Goal: Information Seeking & Learning: Learn about a topic

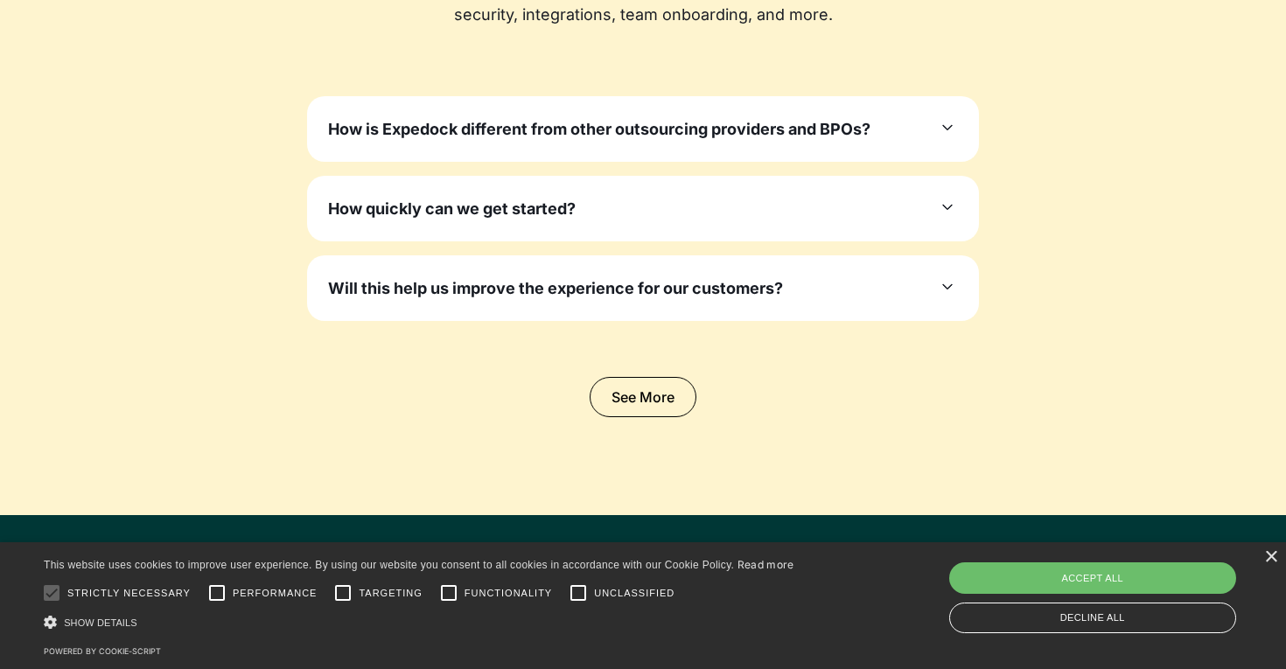
scroll to position [5365, 0]
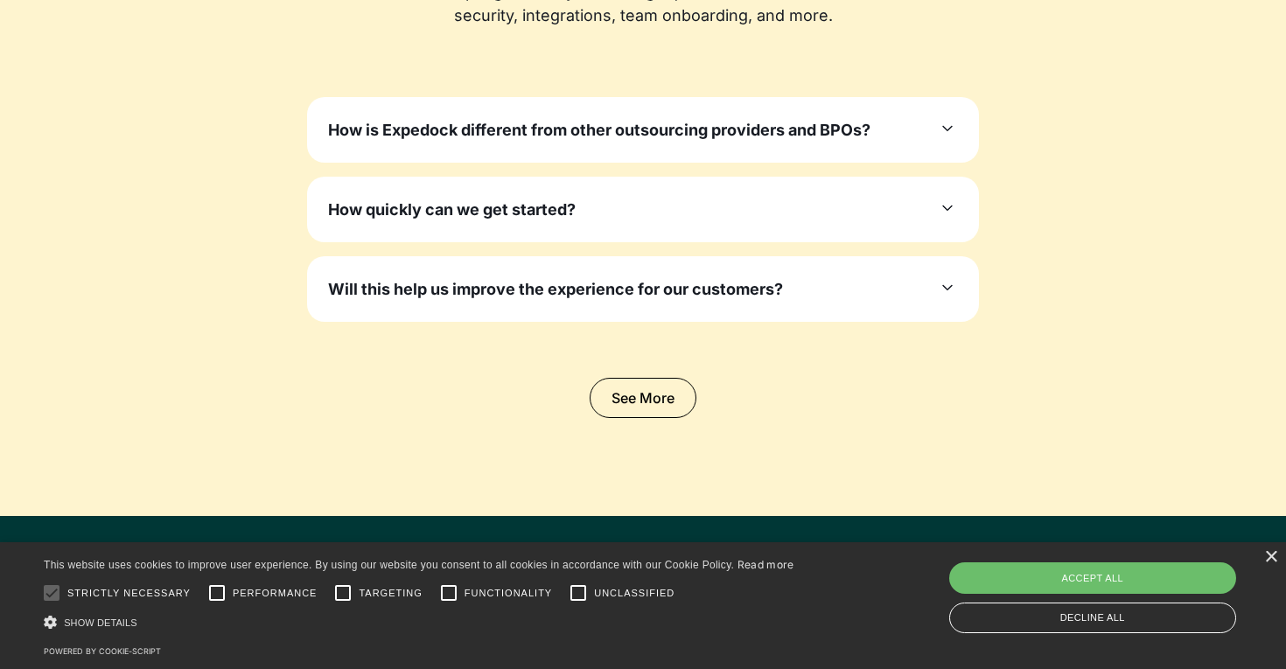
click at [581, 213] on div "How quickly can we get started?" at bounding box center [643, 210] width 630 height 24
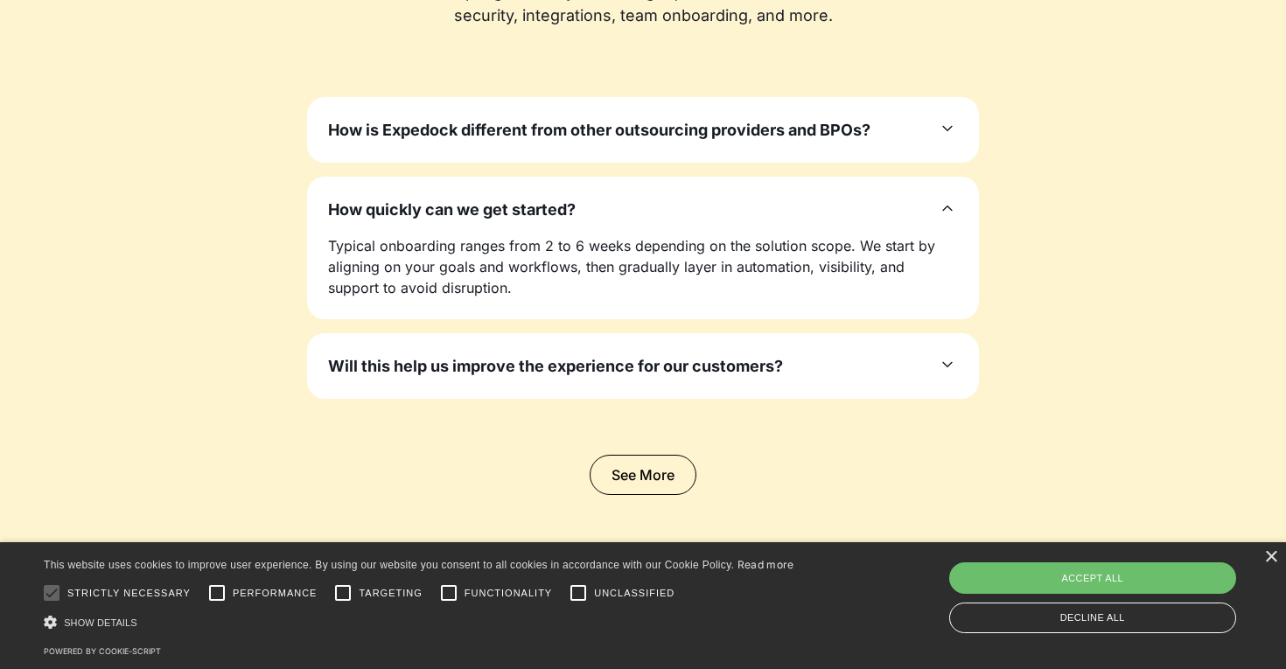
click at [581, 213] on div "How quickly can we get started?" at bounding box center [643, 210] width 630 height 24
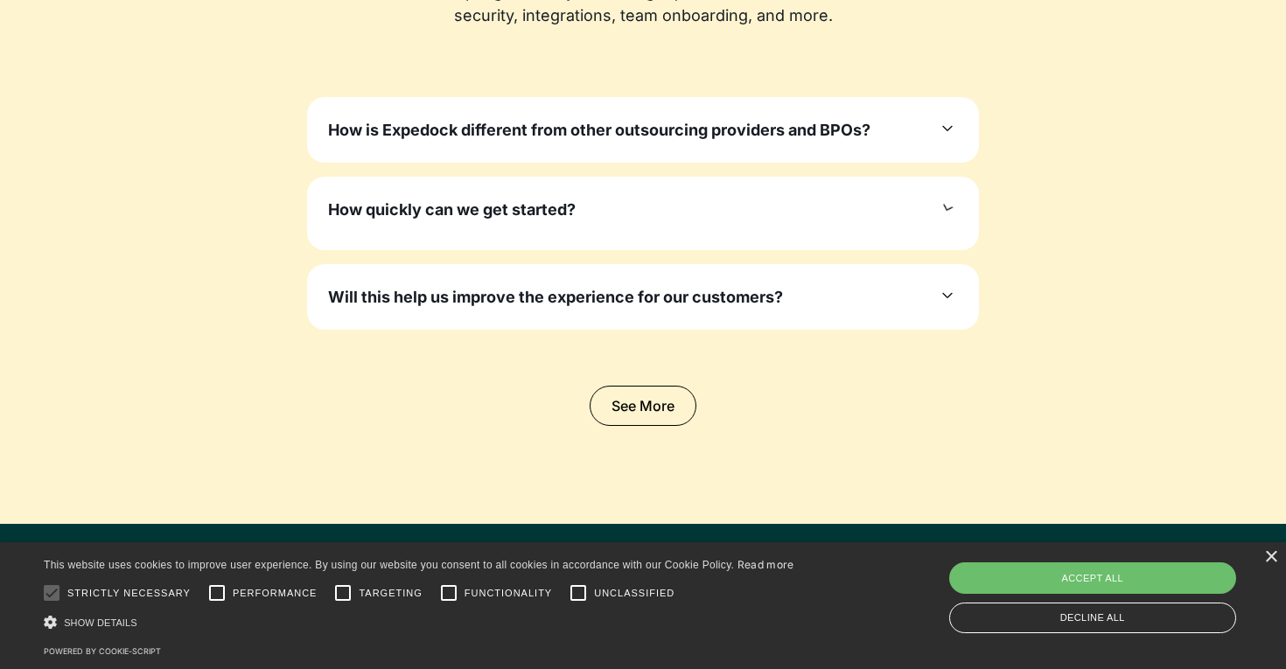
click at [617, 125] on h3 "How is Expedock different from other outsourcing providers and BPOs?" at bounding box center [599, 130] width 542 height 24
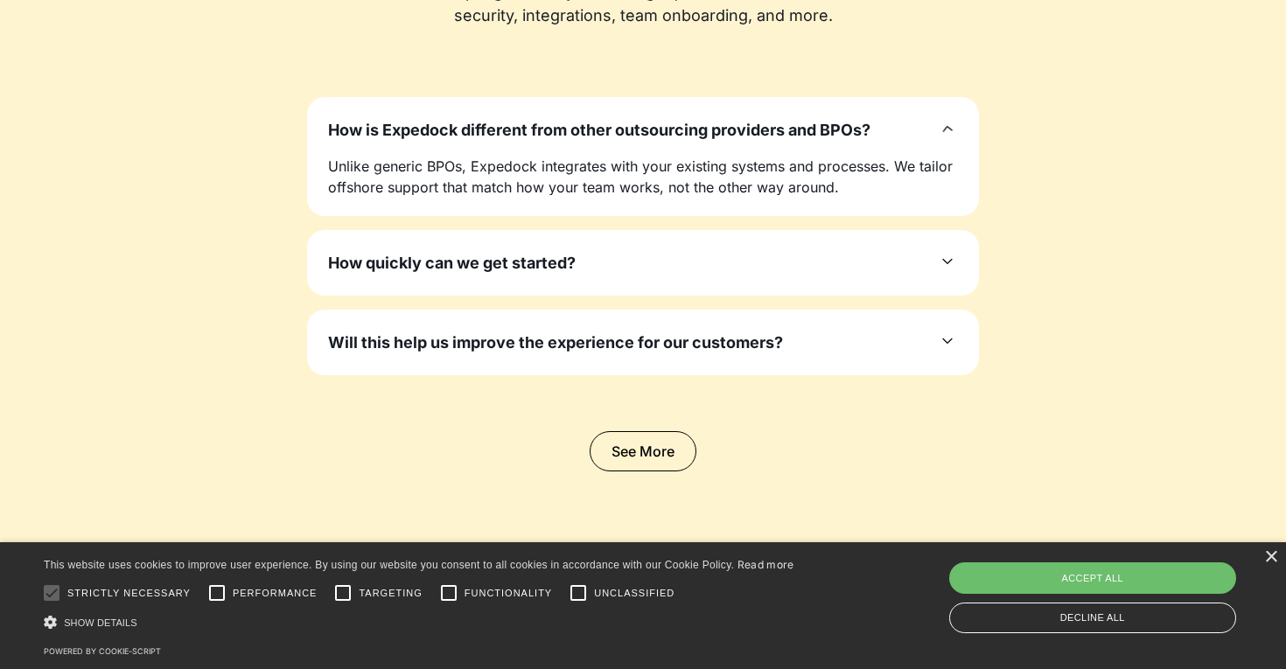
click at [617, 125] on h3 "How is Expedock different from other outsourcing providers and BPOs?" at bounding box center [599, 130] width 542 height 24
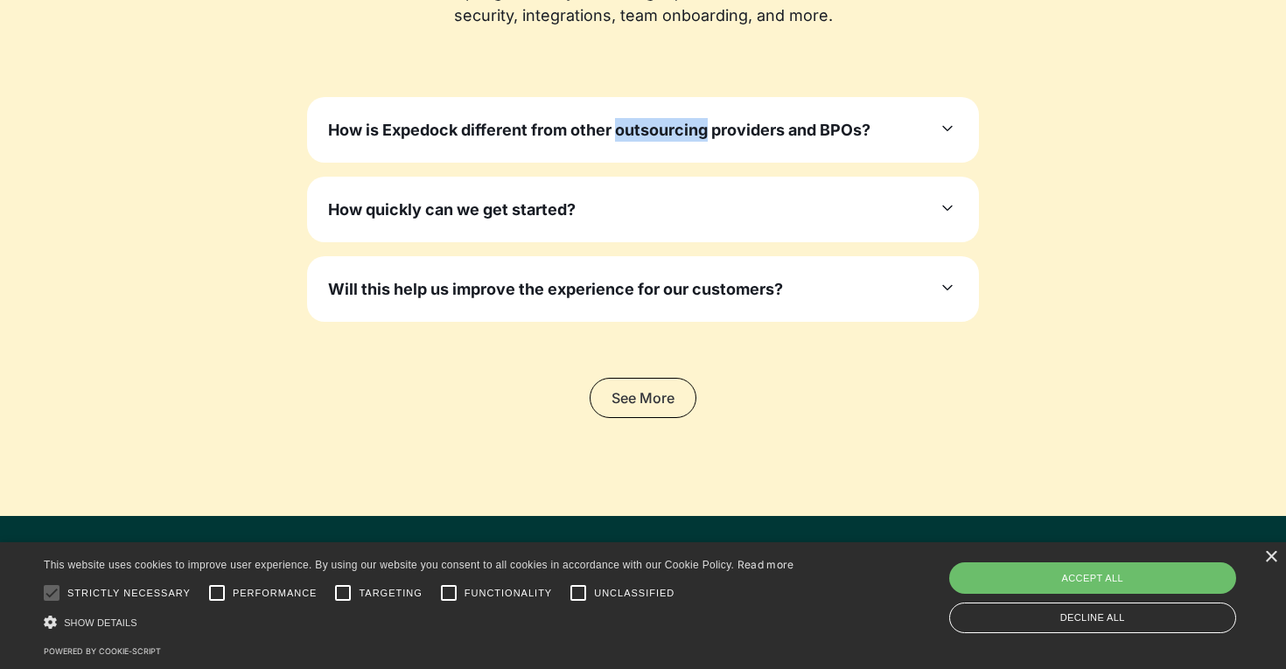
click at [607, 413] on link "See More" at bounding box center [642, 398] width 107 height 40
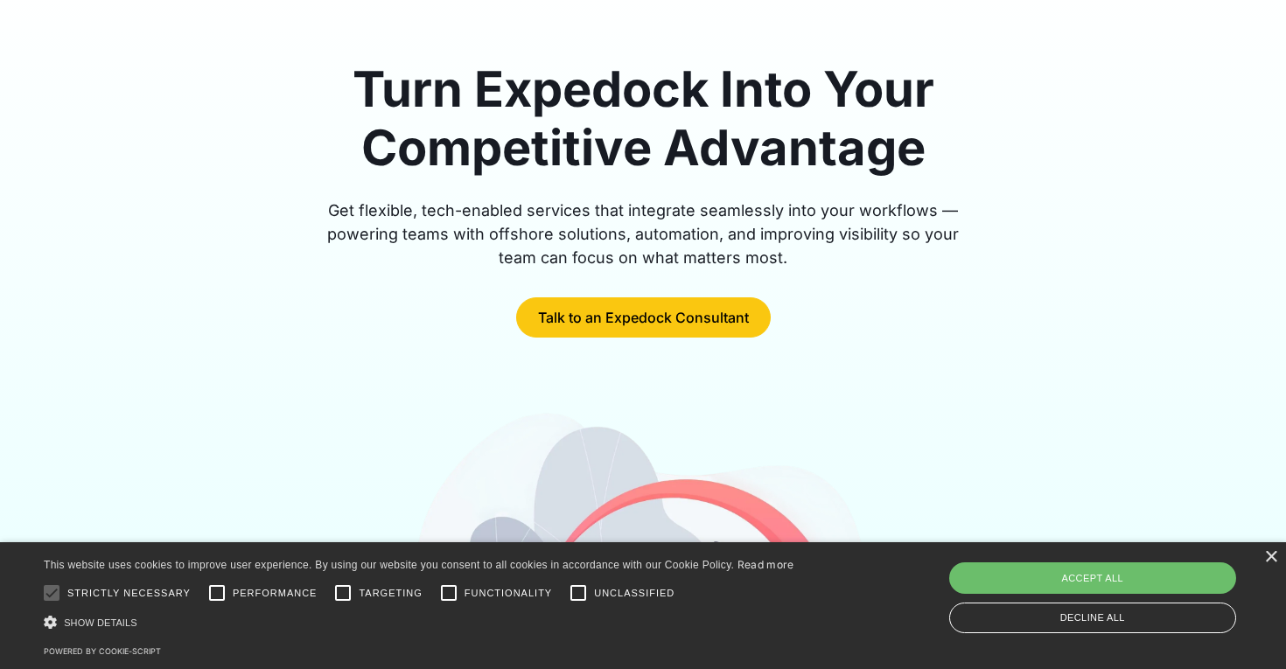
scroll to position [100, 0]
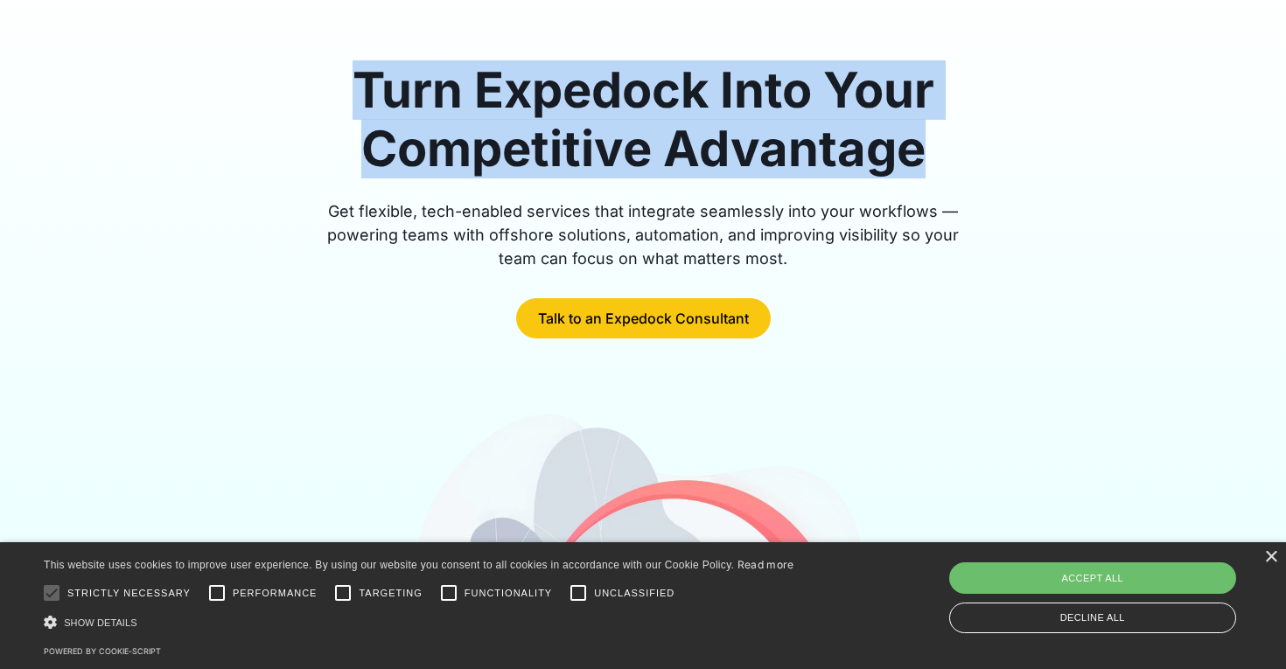
drag, startPoint x: 927, startPoint y: 153, endPoint x: 330, endPoint y: 79, distance: 602.0
click at [330, 79] on h1 "Turn Expedock Into Your Competitive Advantage" at bounding box center [643, 119] width 672 height 117
click at [517, 104] on h1 "Turn Expedock Into Your Competitive Advantage" at bounding box center [643, 119] width 672 height 117
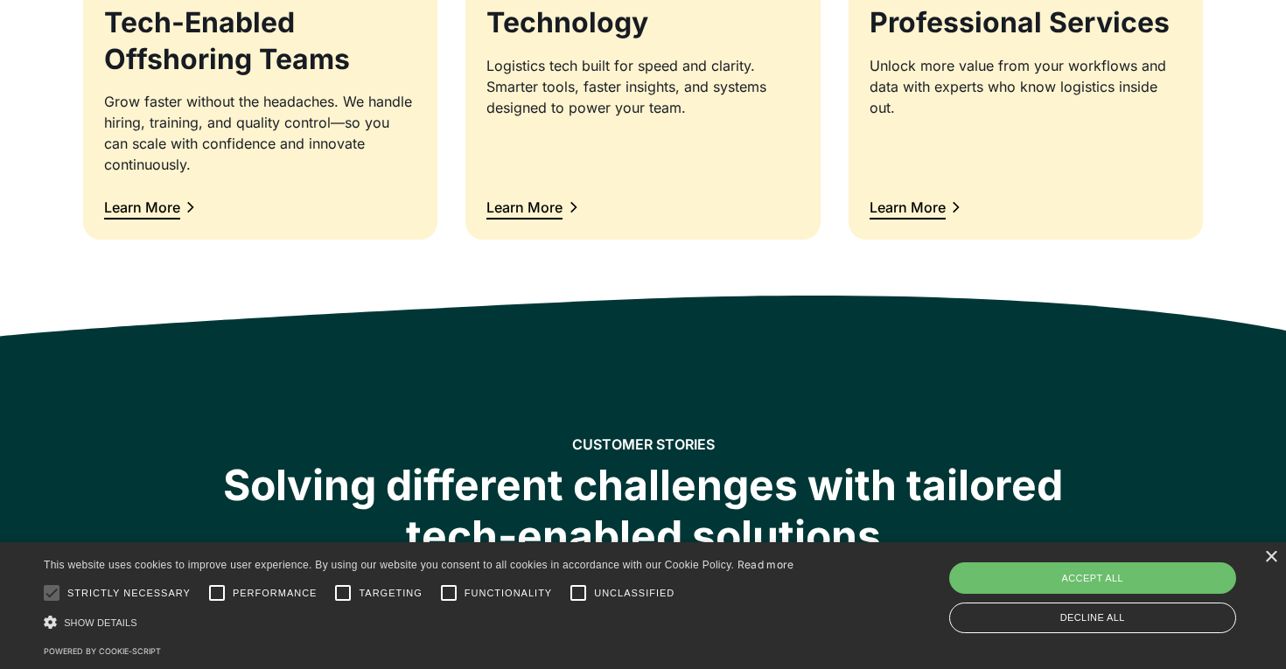
scroll to position [2088, 0]
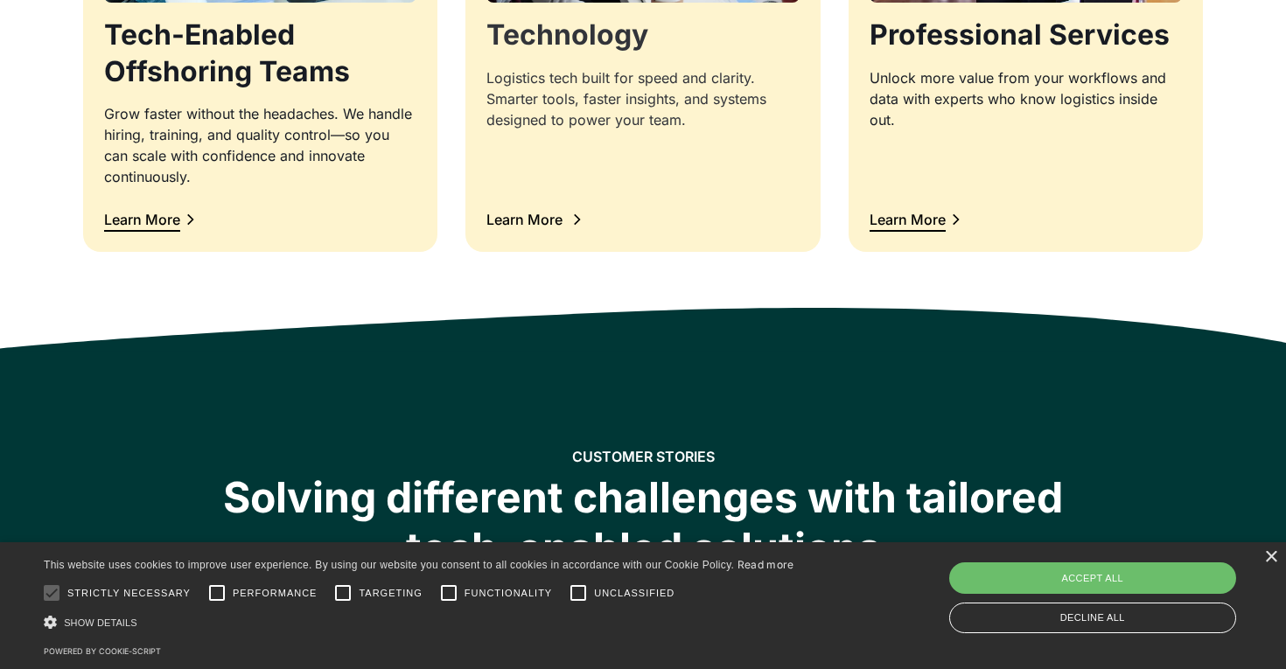
click at [512, 229] on div "Learn More" at bounding box center [533, 219] width 94 height 23
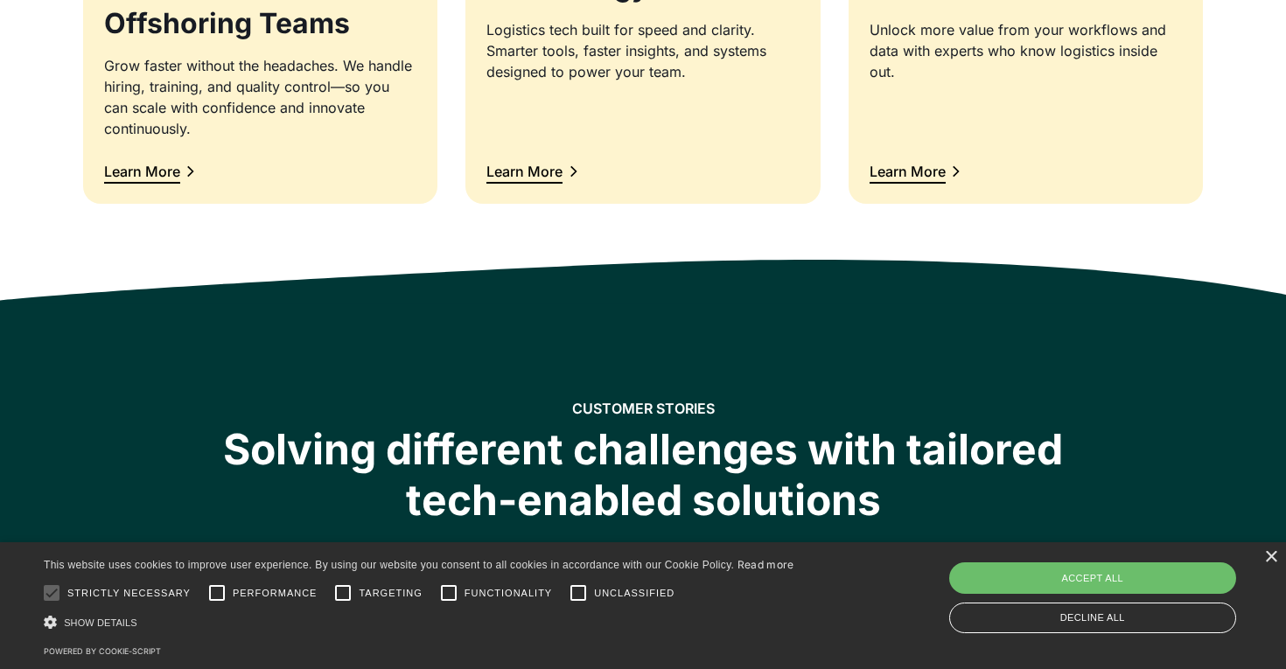
scroll to position [2033, 0]
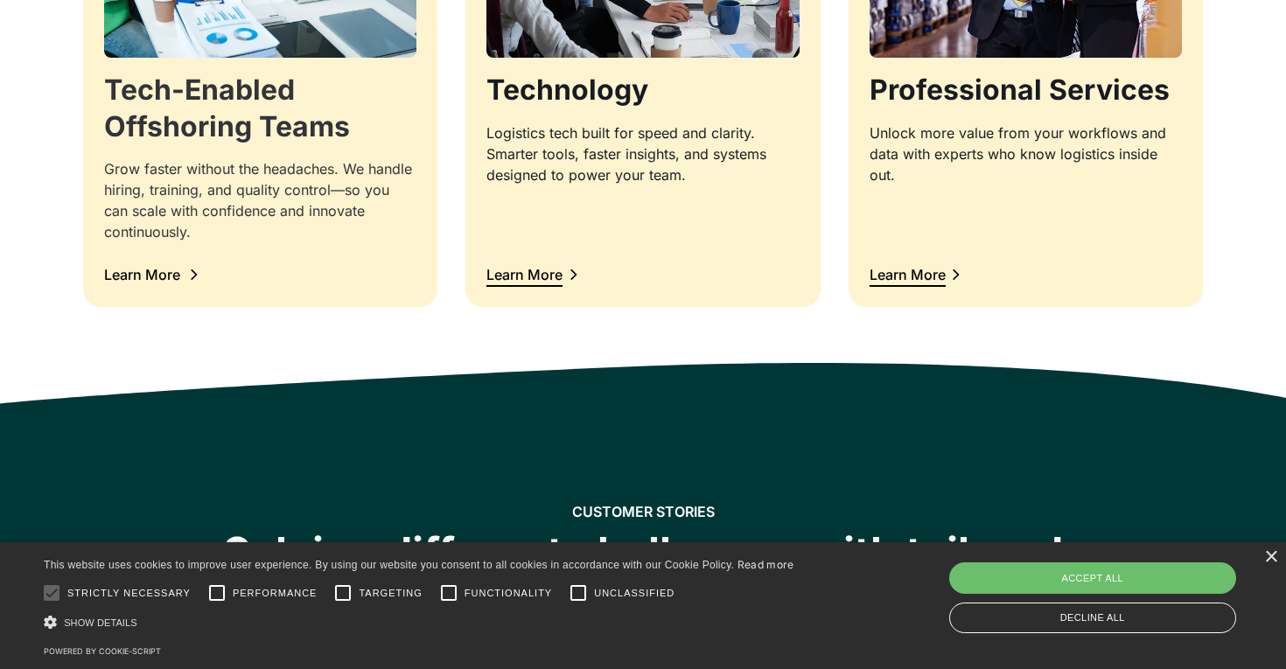
click at [150, 280] on div "Learn More" at bounding box center [142, 275] width 76 height 14
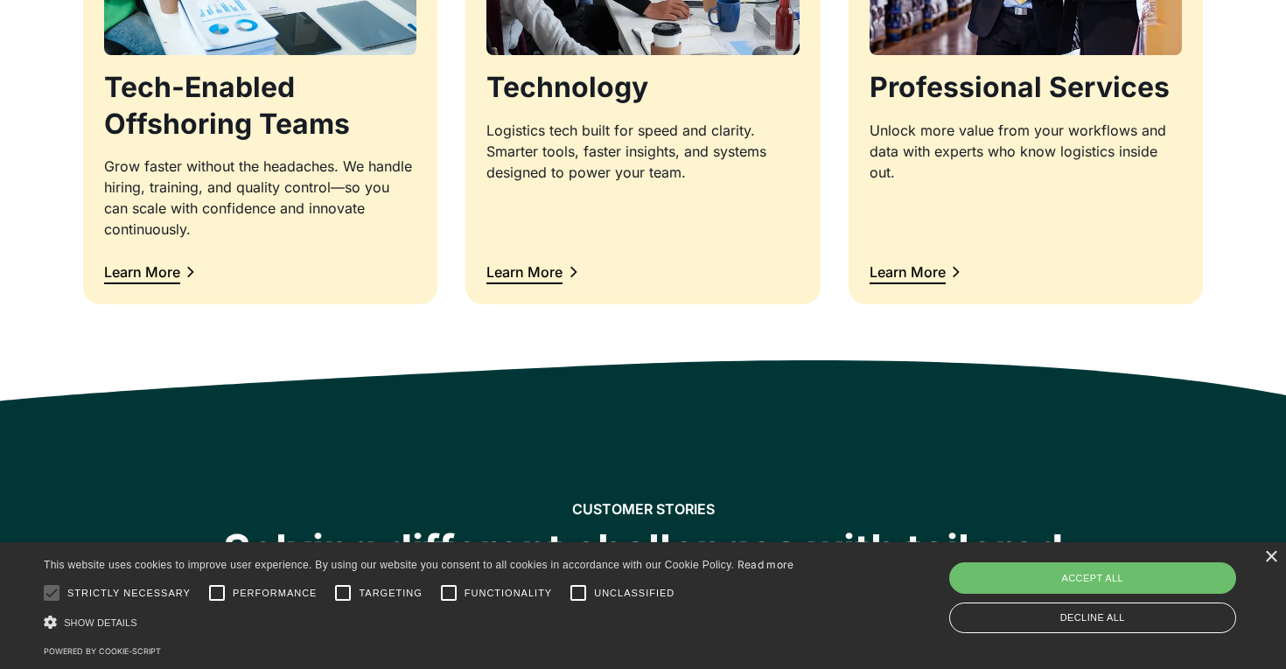
scroll to position [2034, 0]
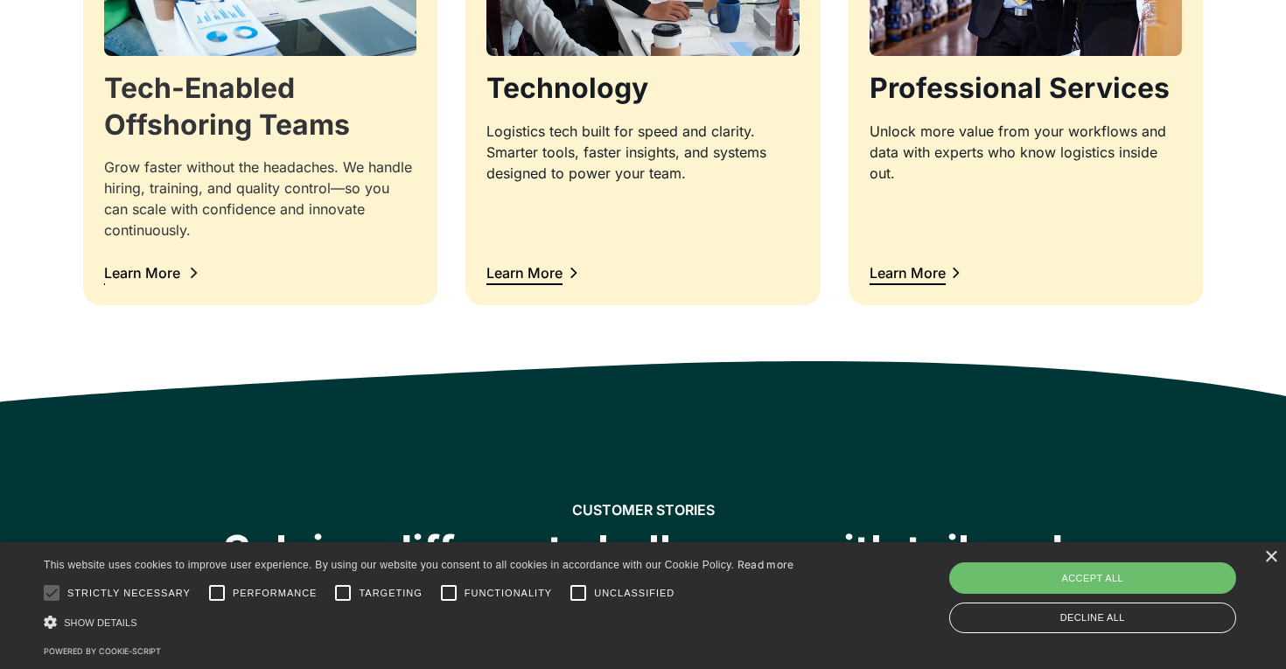
click at [168, 274] on div "Learn More" at bounding box center [142, 273] width 76 height 14
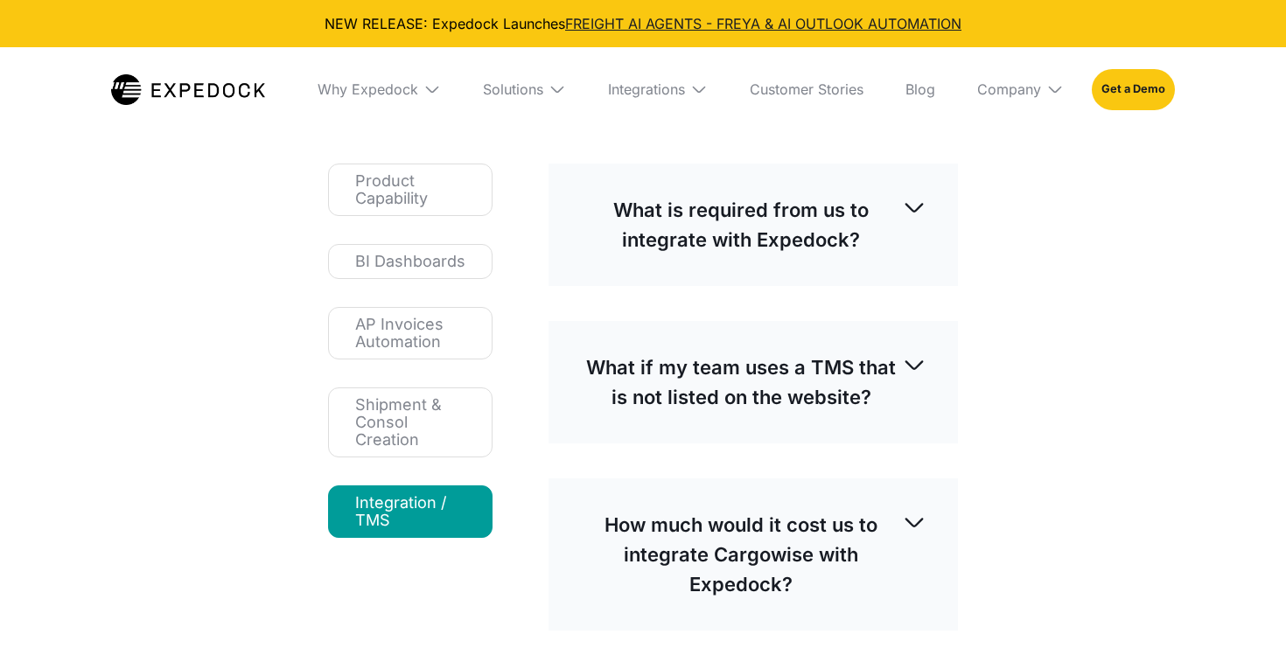
select select
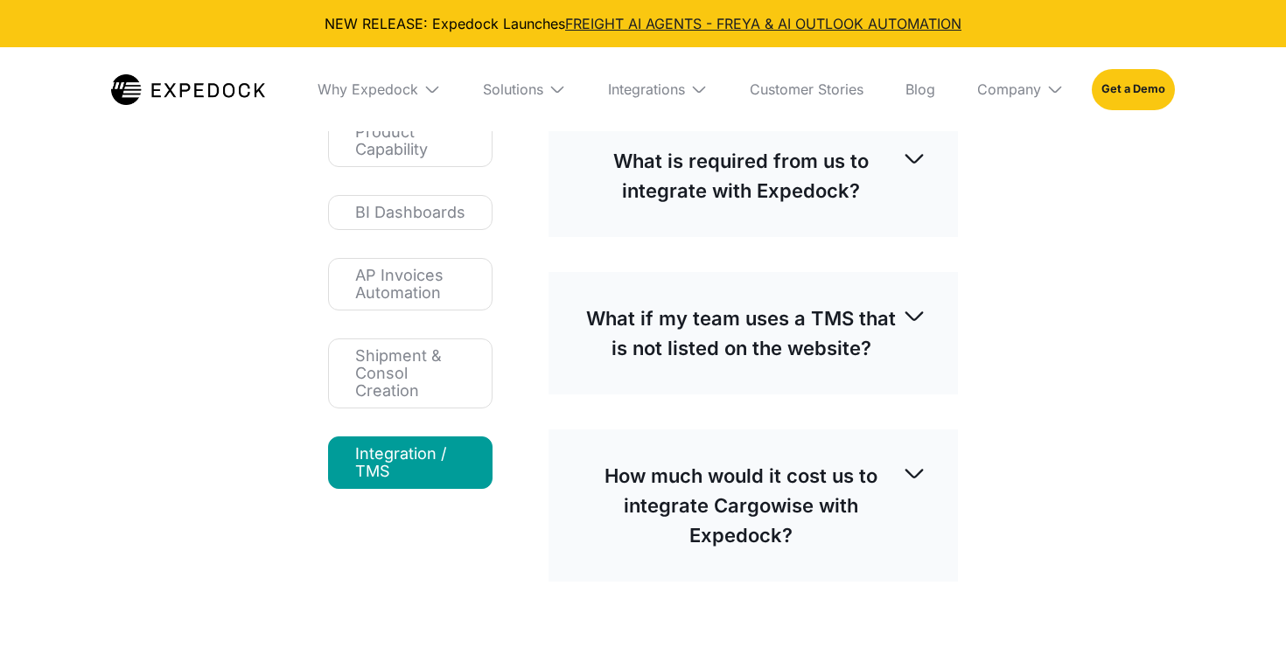
scroll to position [262, 0]
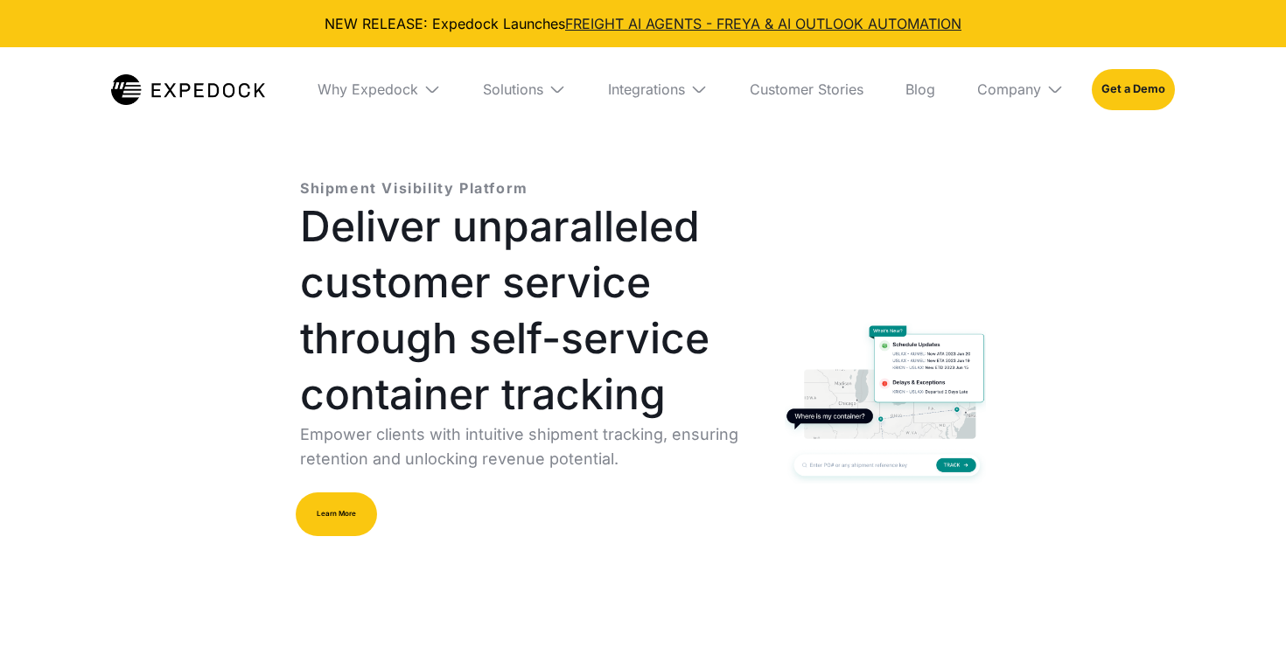
select select
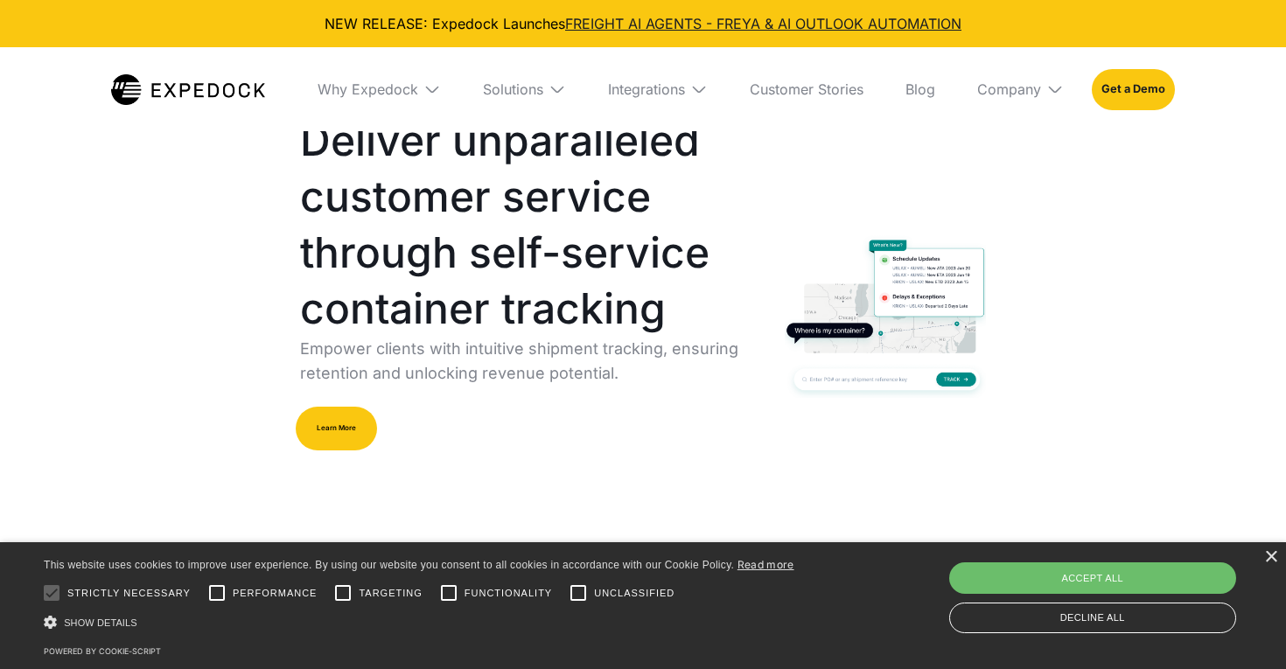
scroll to position [136, 0]
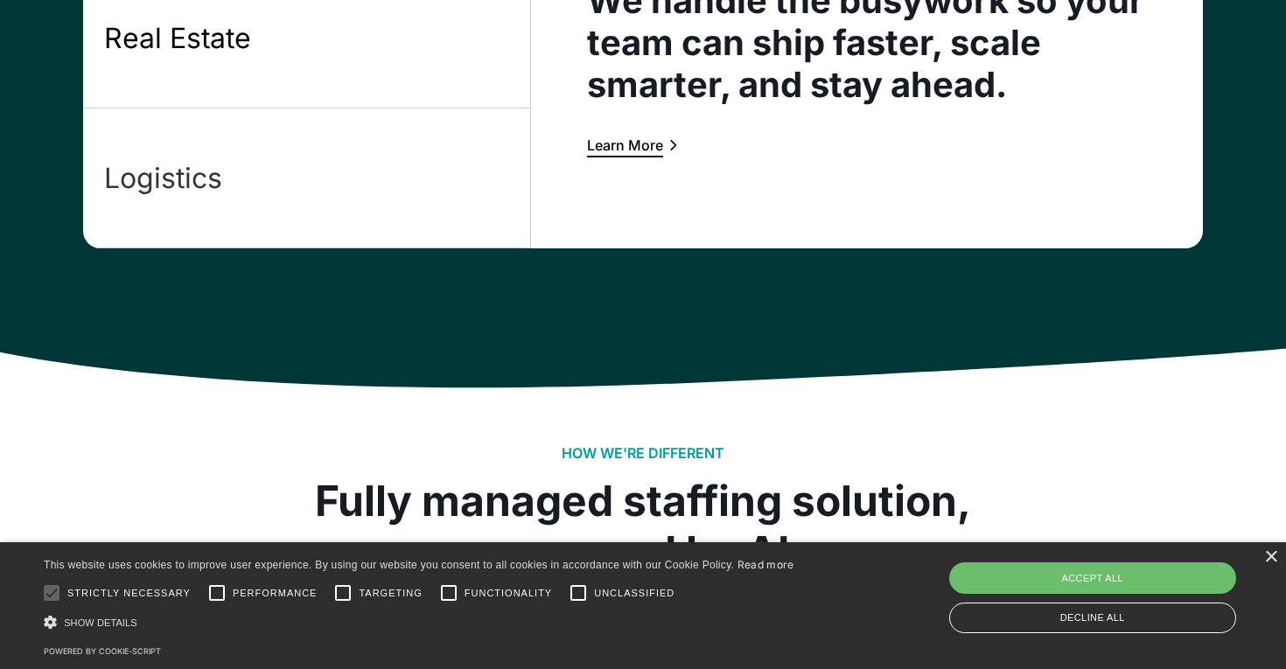
click at [310, 179] on link "Logistics" at bounding box center [307, 178] width 448 height 140
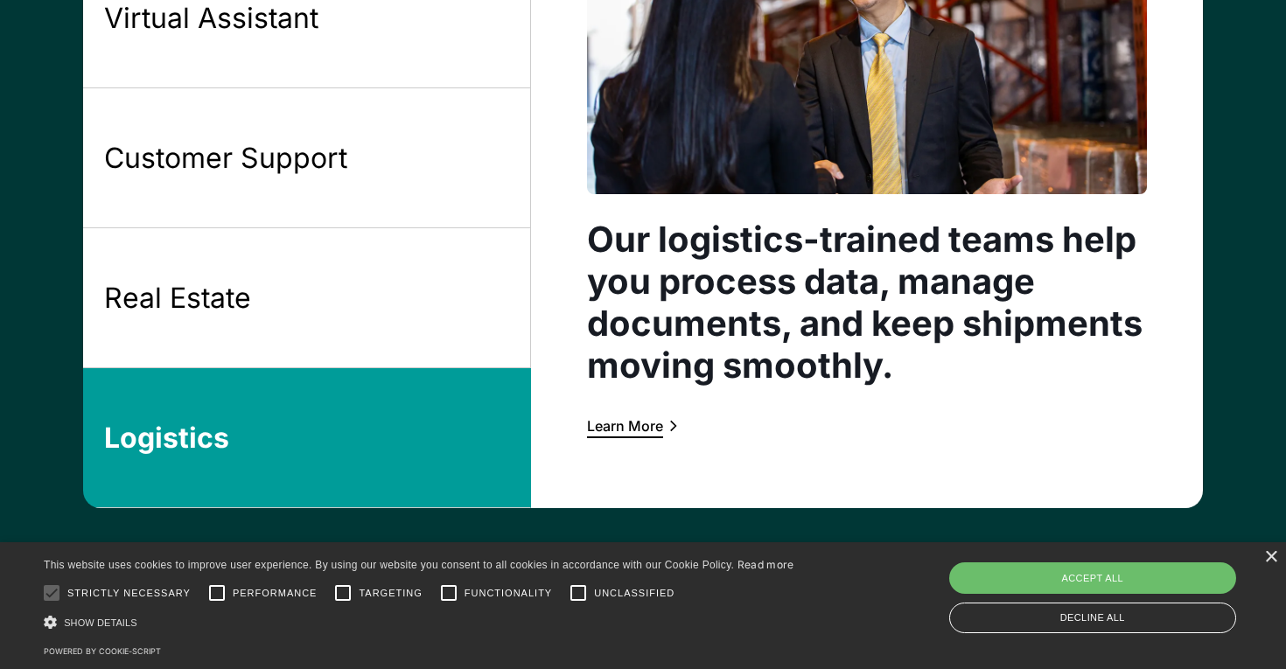
scroll to position [1556, 0]
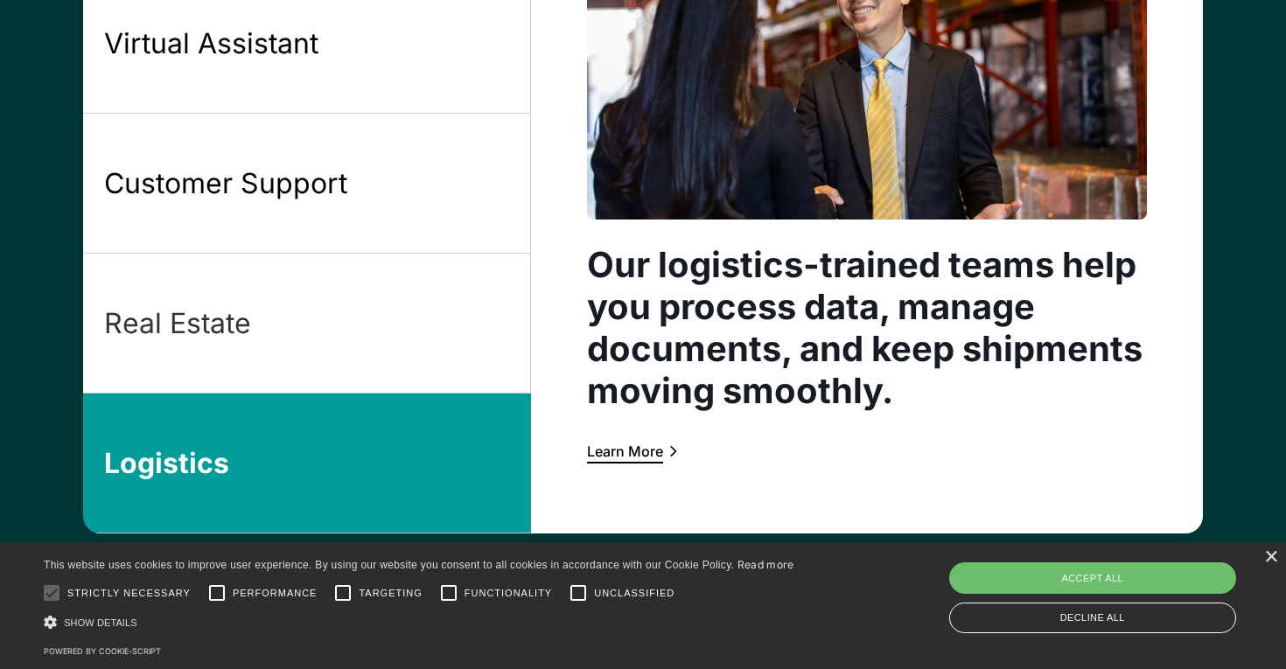
click at [317, 305] on link "Real Estate" at bounding box center [307, 324] width 448 height 140
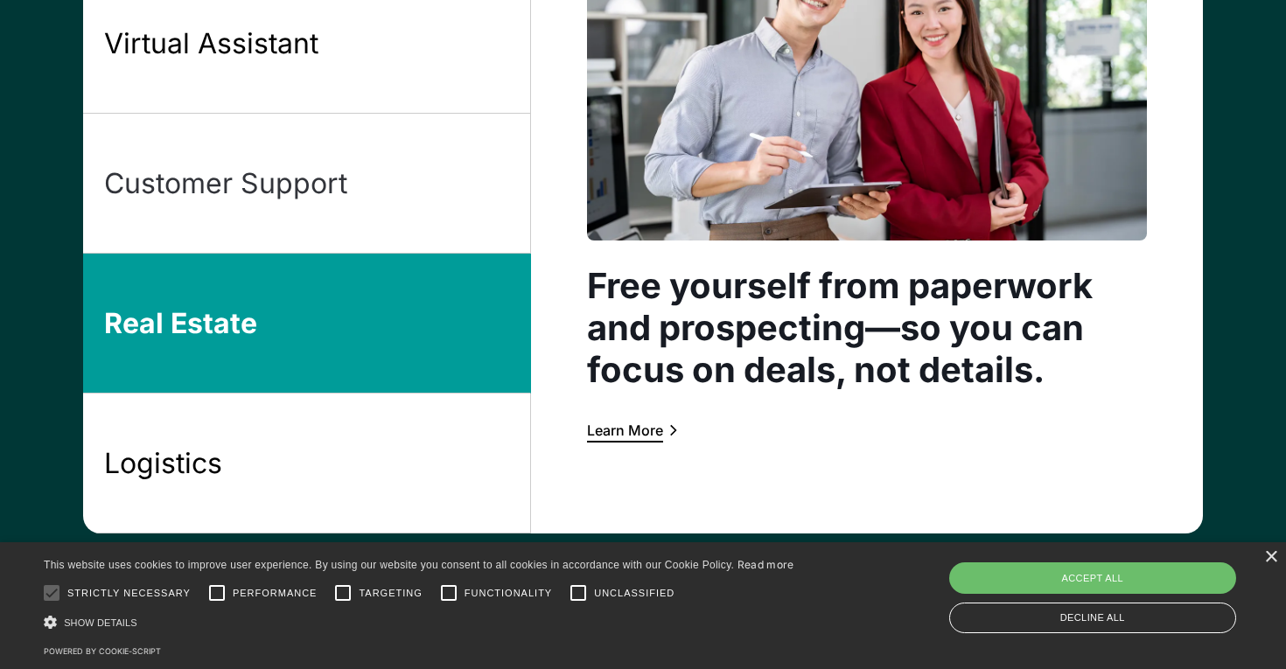
click at [366, 173] on link "Customer Support" at bounding box center [307, 184] width 448 height 140
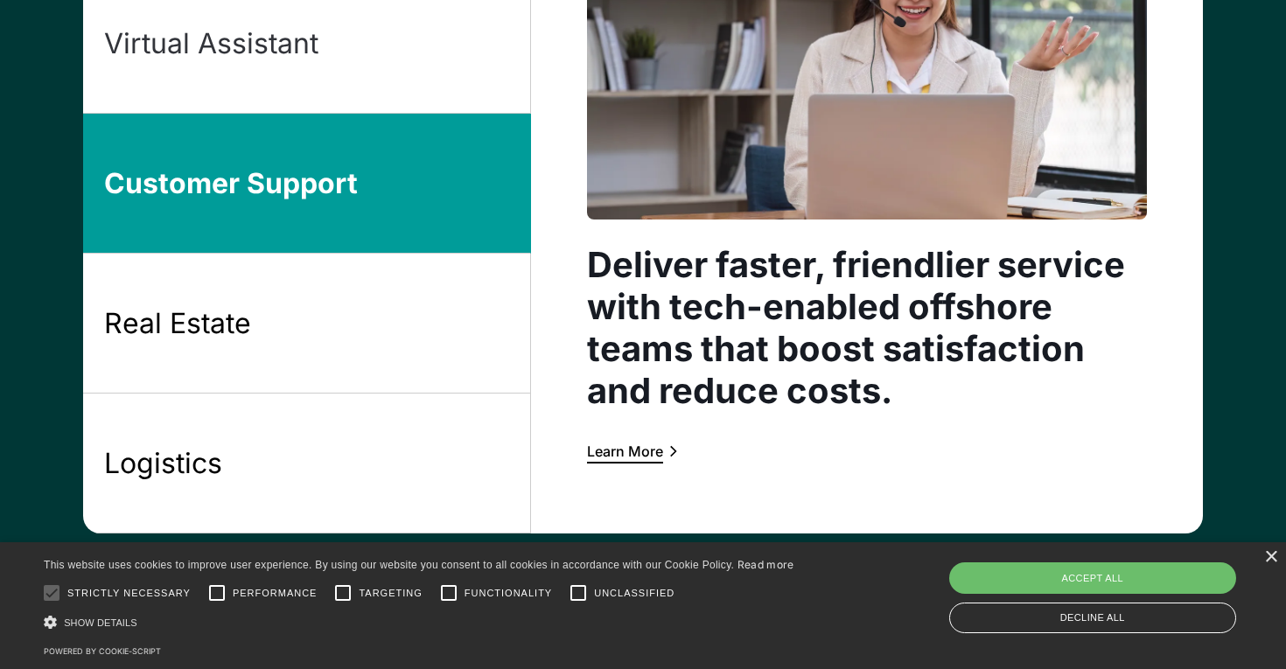
click at [393, 77] on link "Virtual Assistant" at bounding box center [307, 44] width 448 height 140
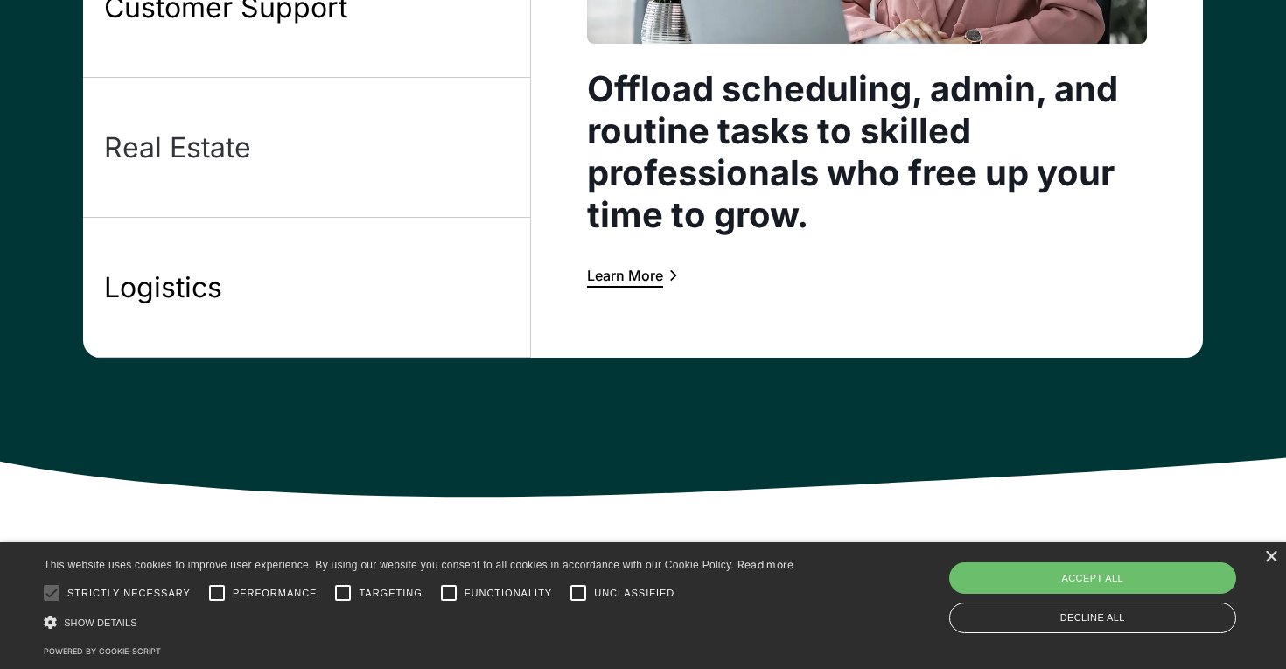
scroll to position [1775, 0]
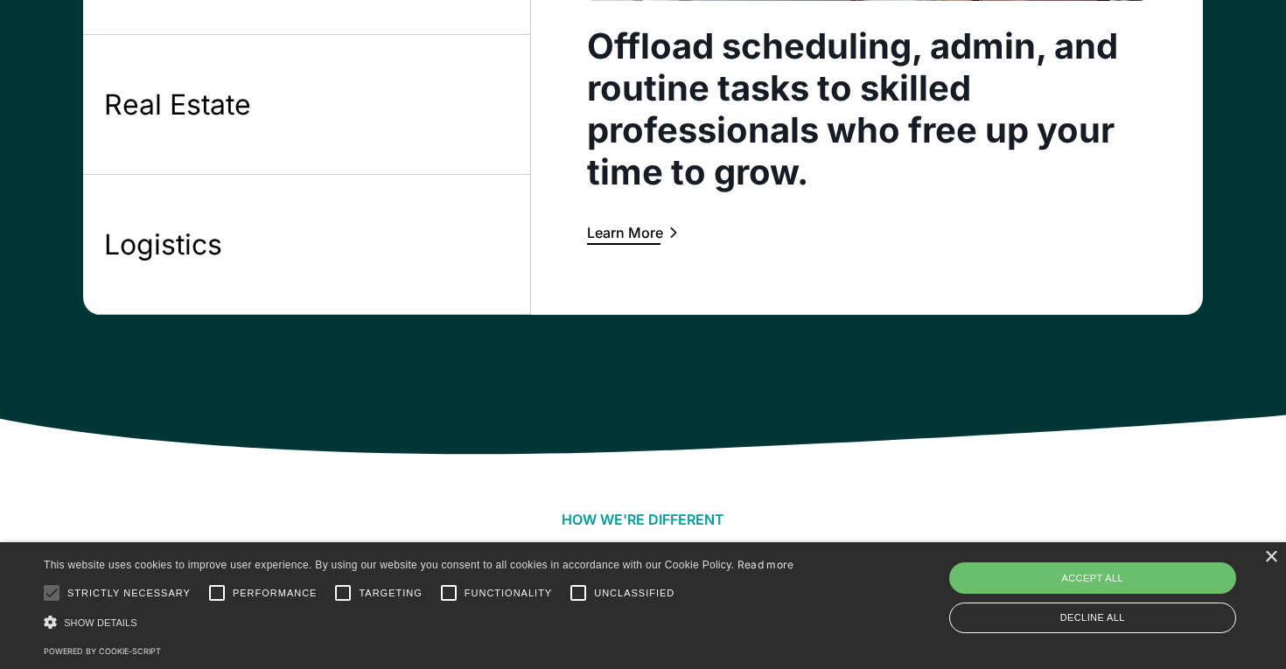
click at [638, 223] on link "Learn More" at bounding box center [634, 232] width 94 height 23
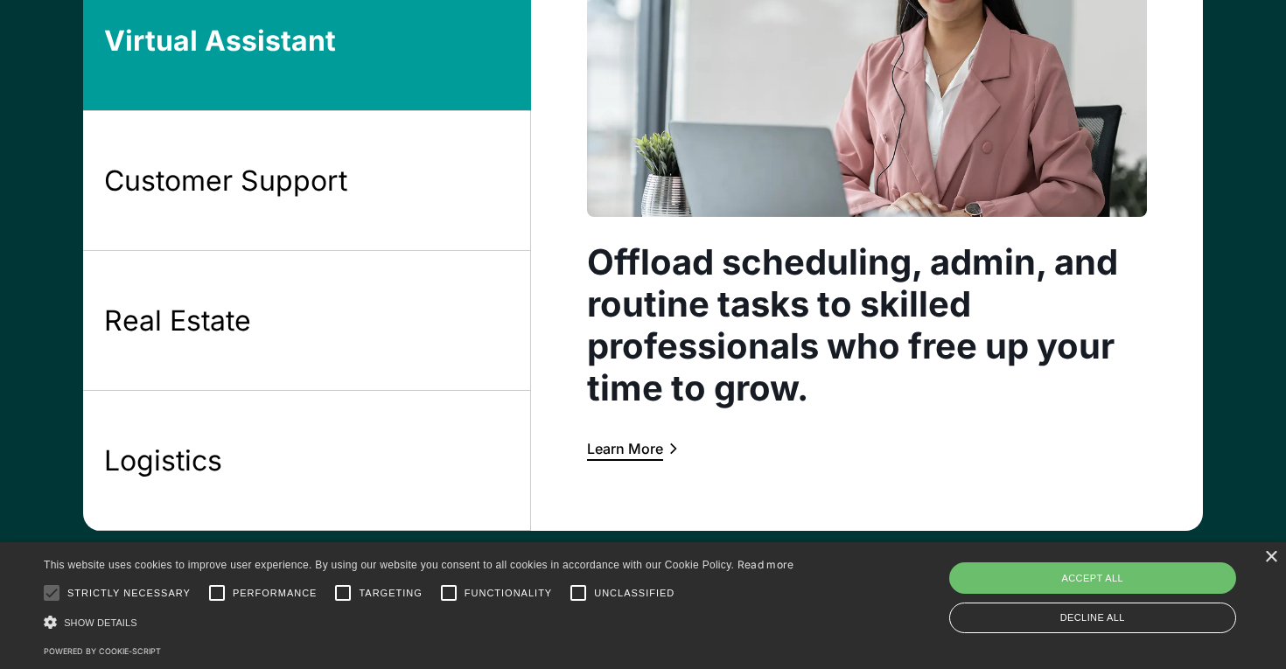
scroll to position [1639, 0]
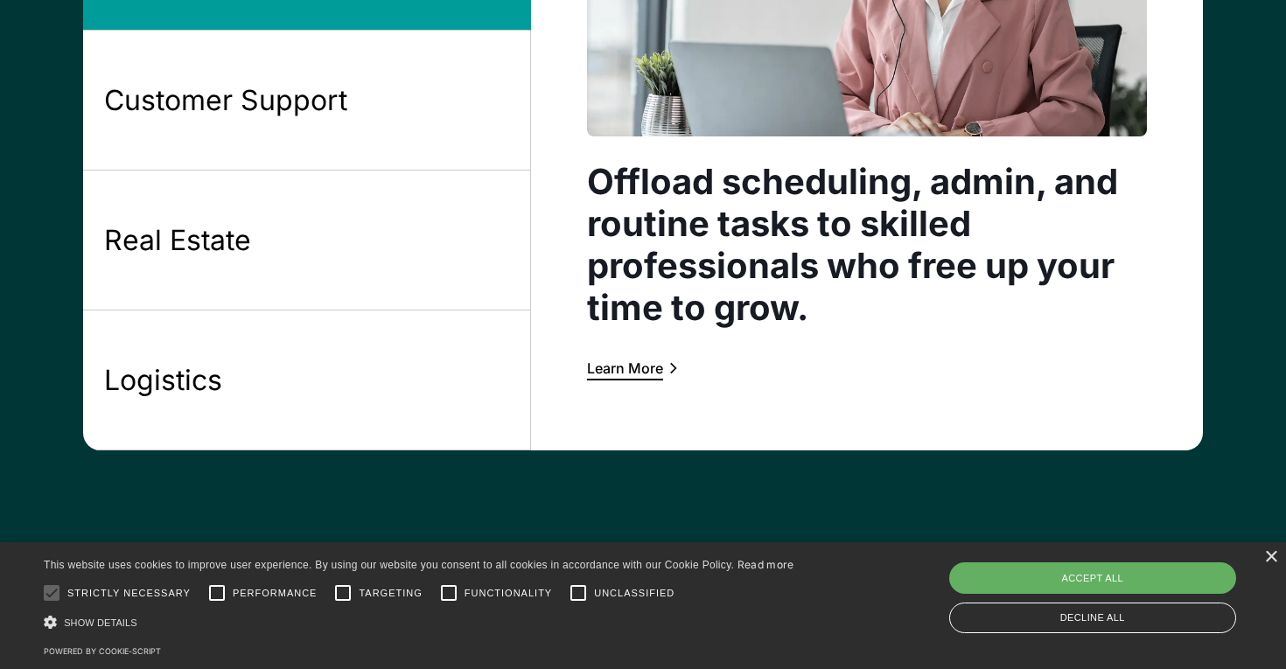
click at [984, 568] on div "Accept all" at bounding box center [1093, 577] width 288 height 31
checkbox input "true"
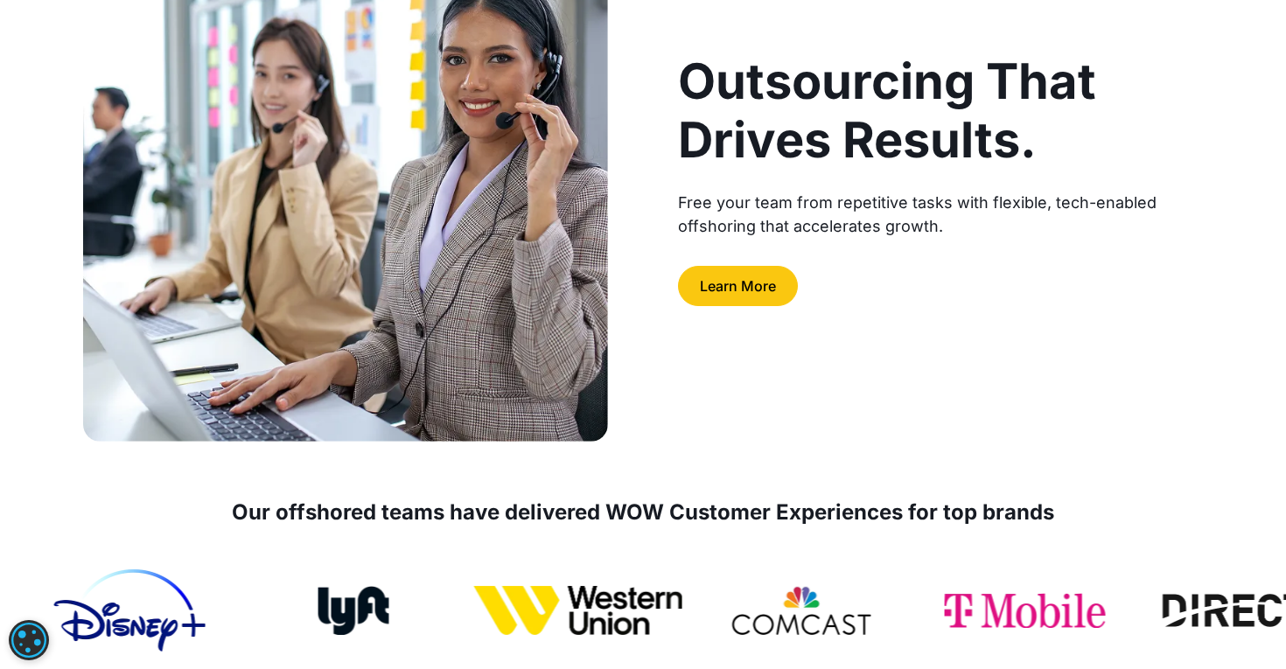
scroll to position [0, 0]
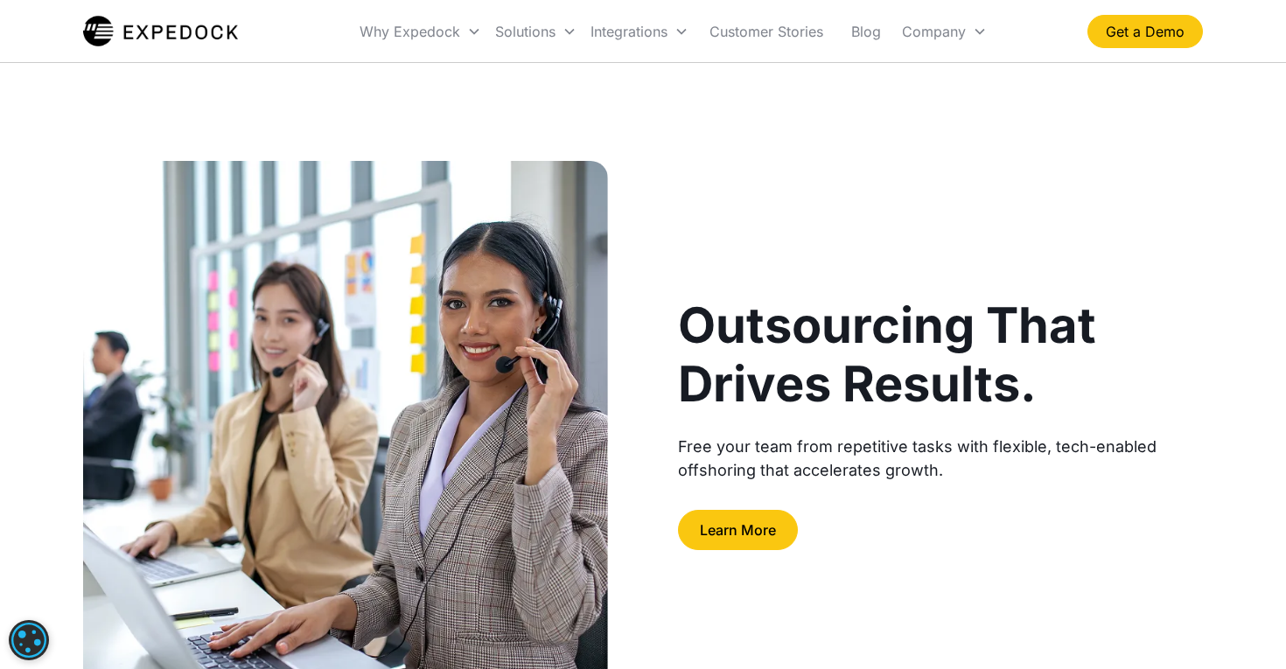
click at [256, 556] on img at bounding box center [345, 423] width 525 height 525
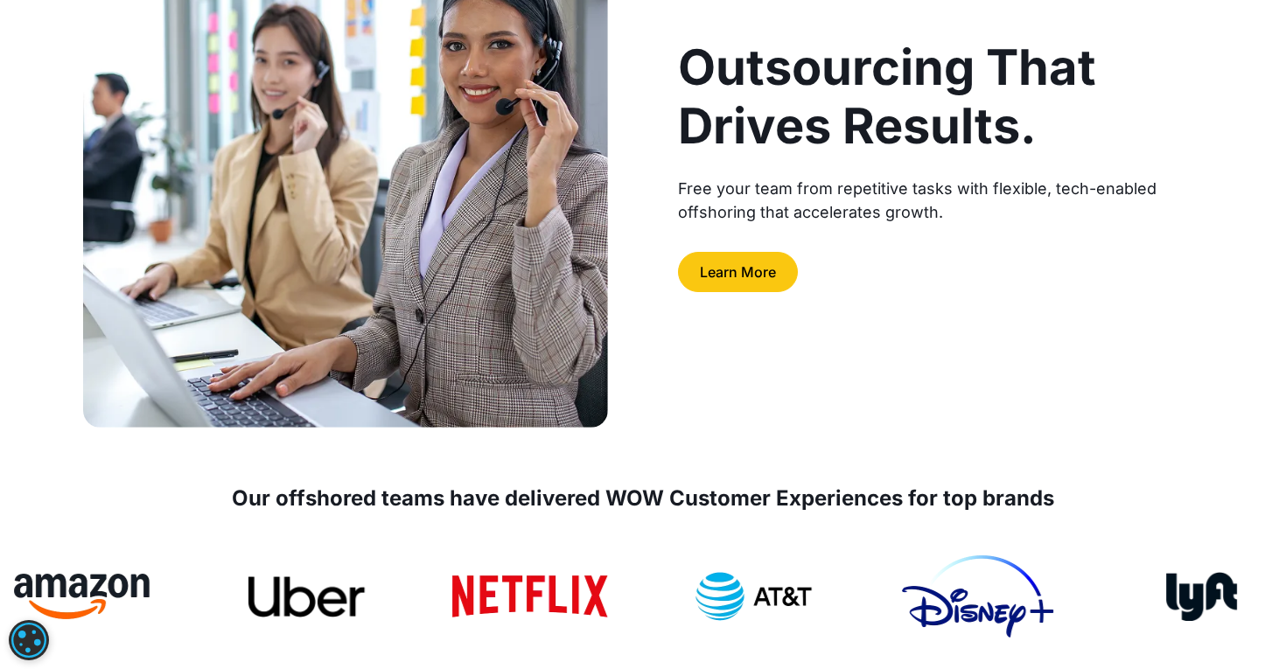
scroll to position [260, 0]
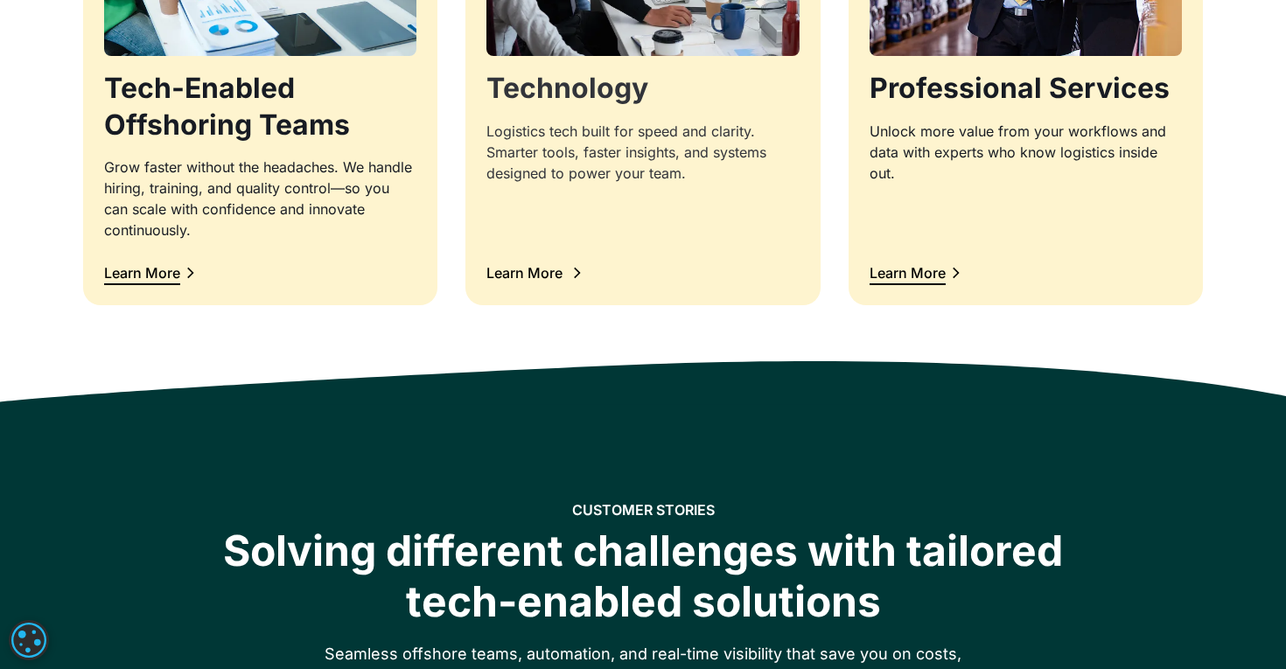
click at [497, 262] on div "Learn More" at bounding box center [533, 273] width 94 height 23
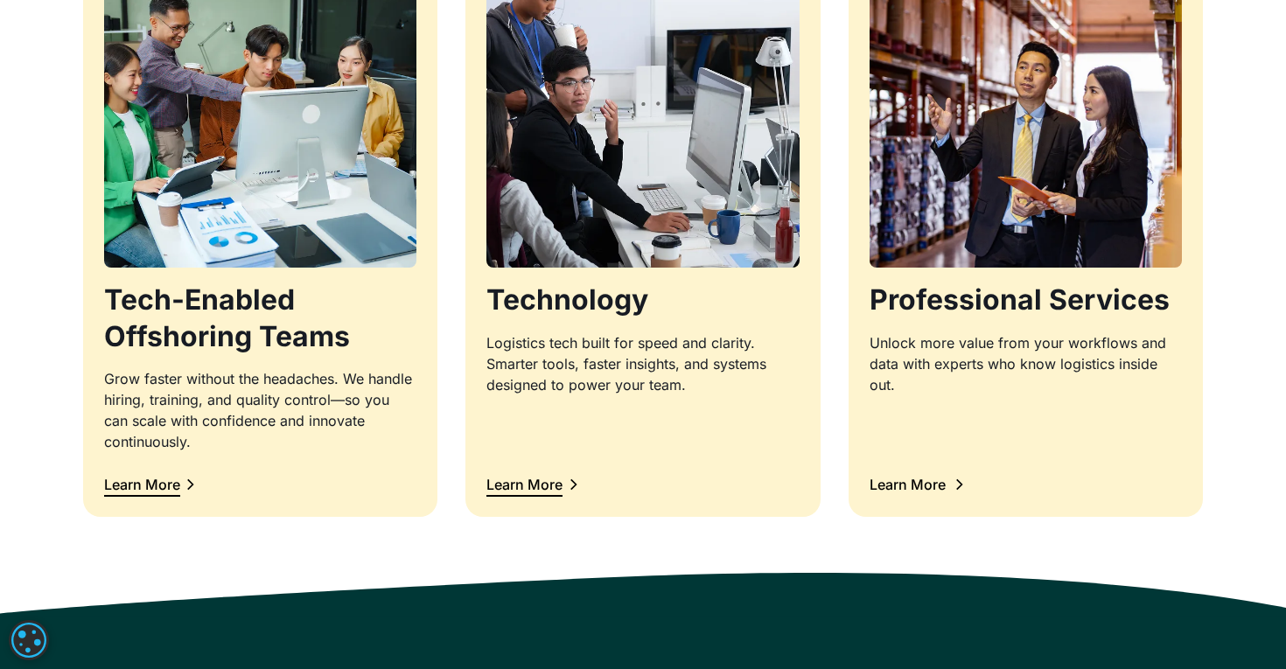
scroll to position [1835, 0]
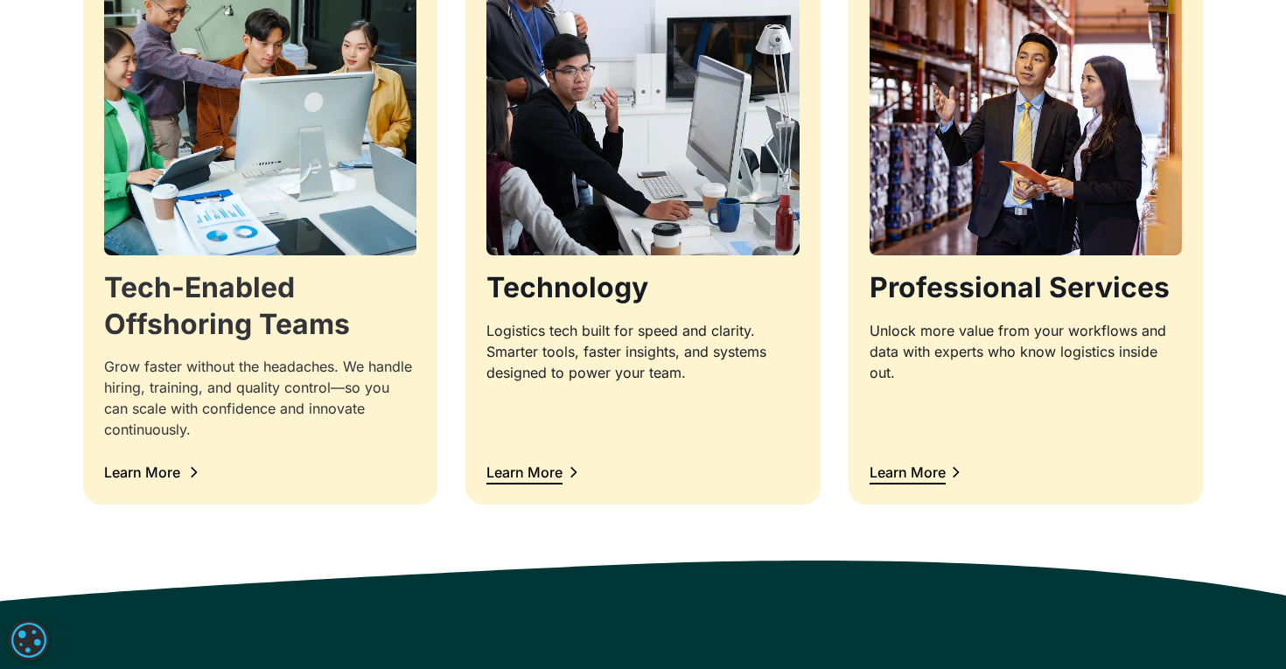
click at [147, 474] on div "Learn More" at bounding box center [142, 472] width 76 height 14
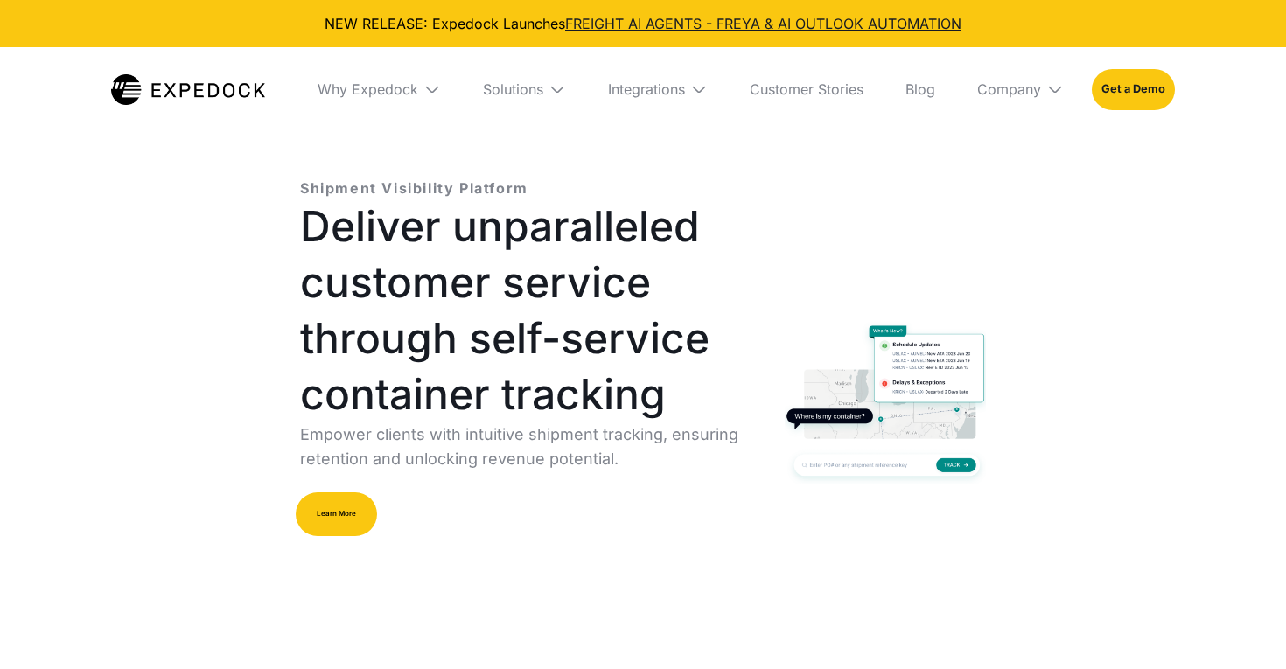
select select
